Goal: Information Seeking & Learning: Learn about a topic

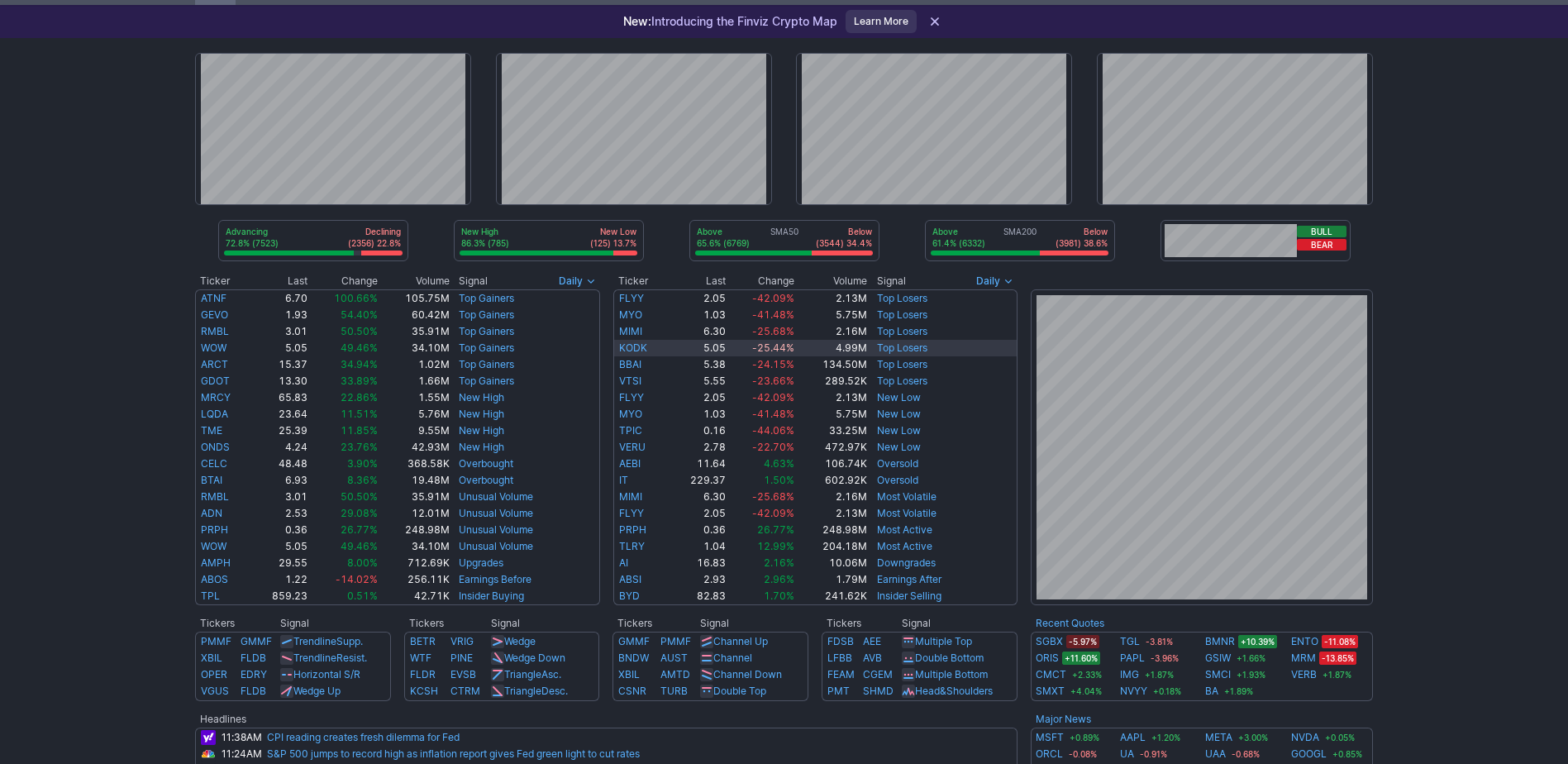
scroll to position [83, 0]
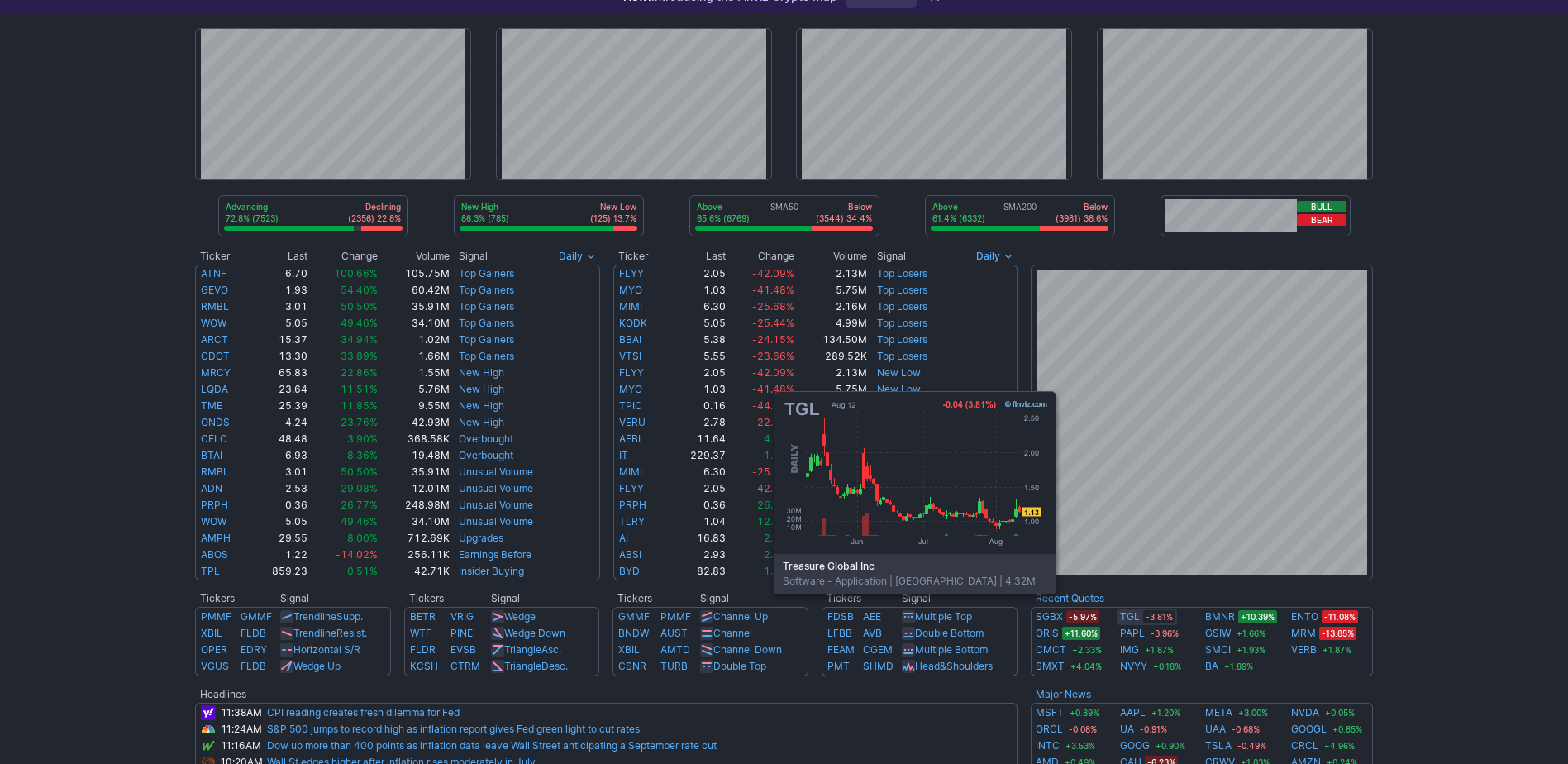
click at [1128, 618] on link "TGL" at bounding box center [1130, 617] width 20 height 16
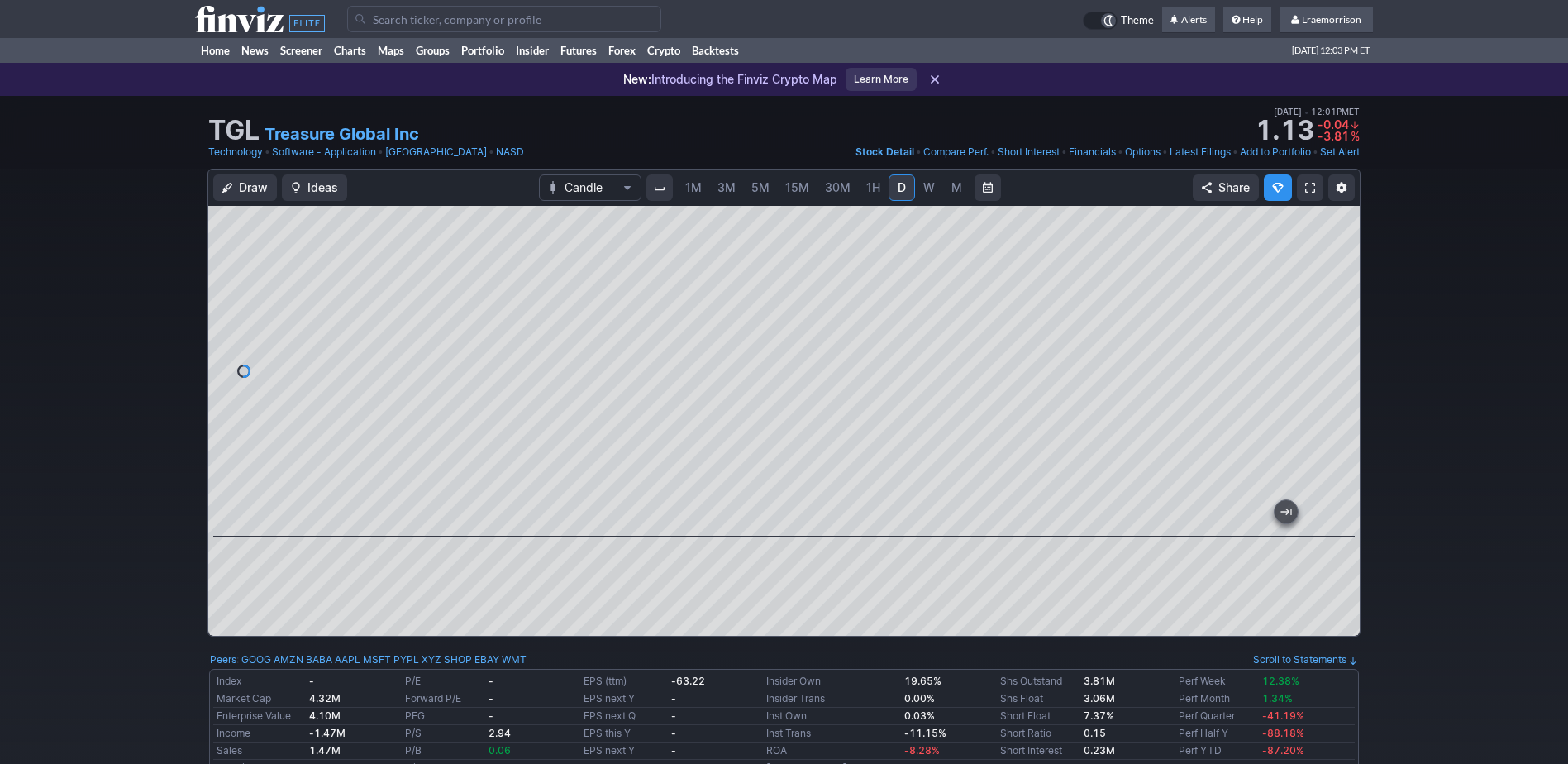
click at [693, 193] on span "1M" at bounding box center [692, 186] width 16 height 14
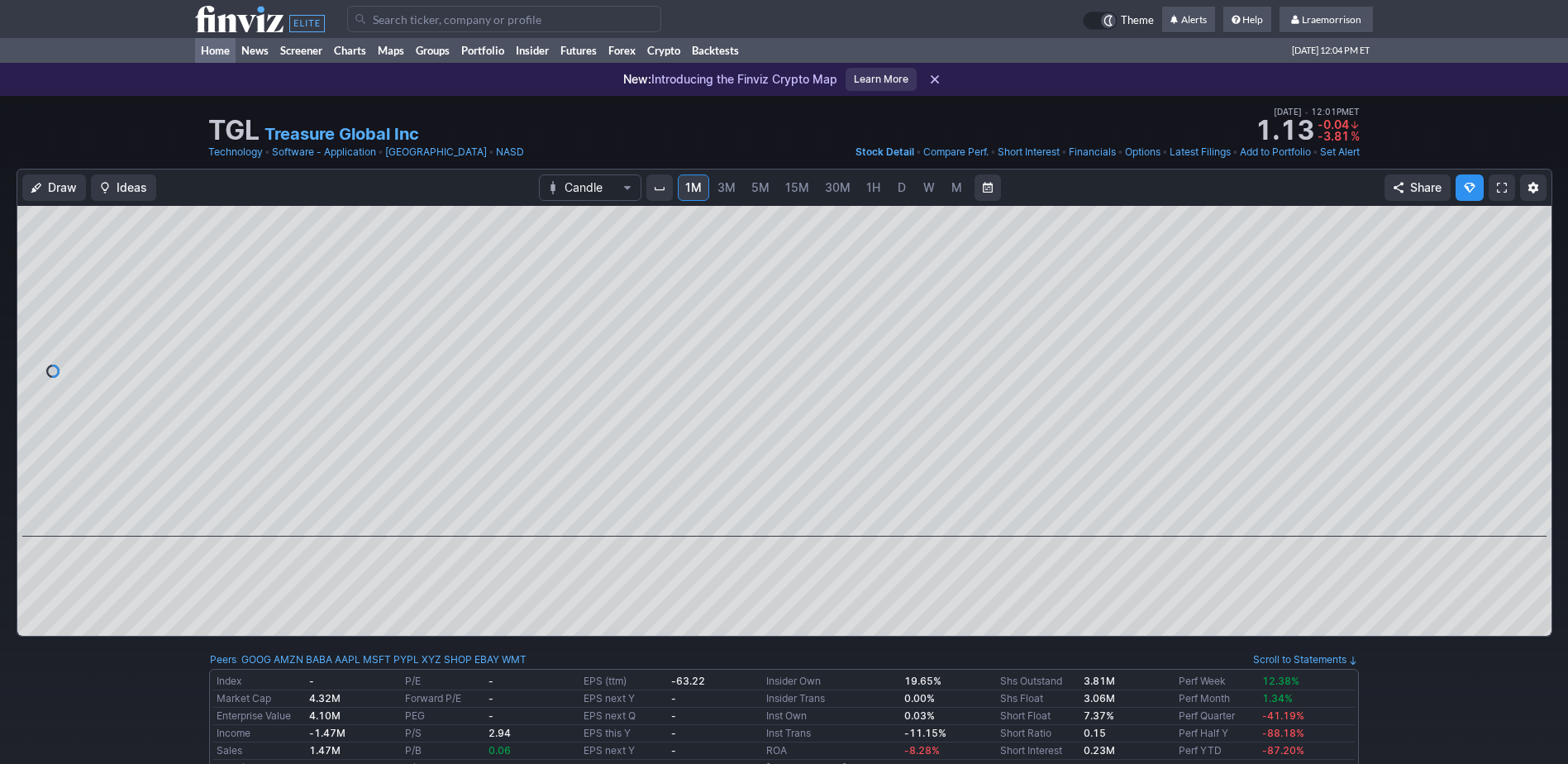
click at [213, 49] on link "Home" at bounding box center [215, 50] width 41 height 25
